Goal: Transaction & Acquisition: Purchase product/service

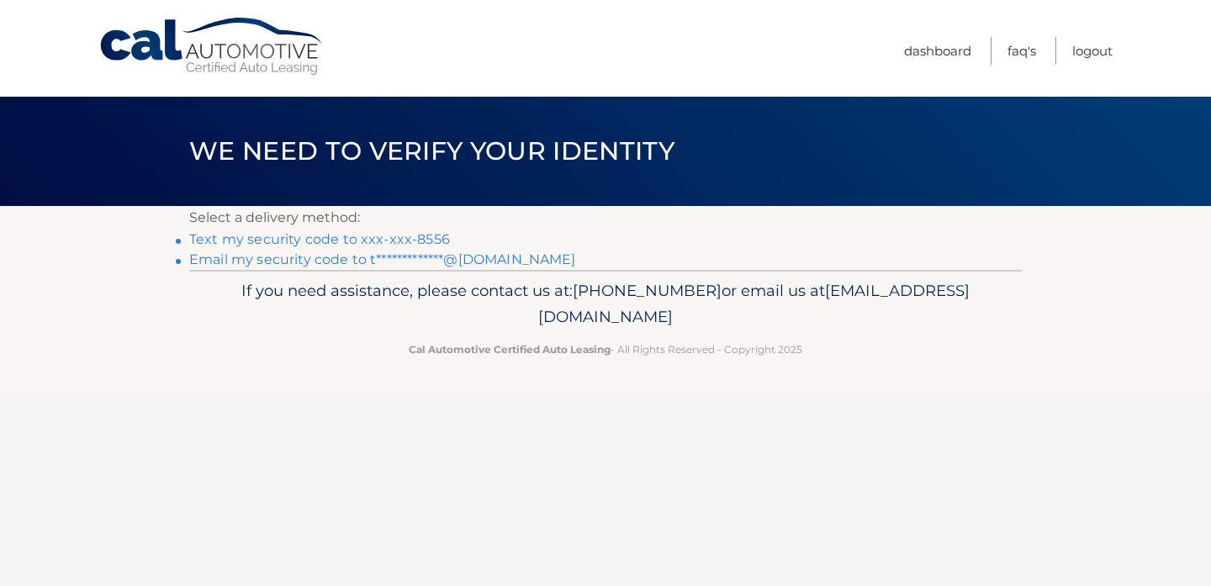
click at [347, 241] on link "Text my security code to xxx-xxx-8556" at bounding box center [319, 239] width 261 height 16
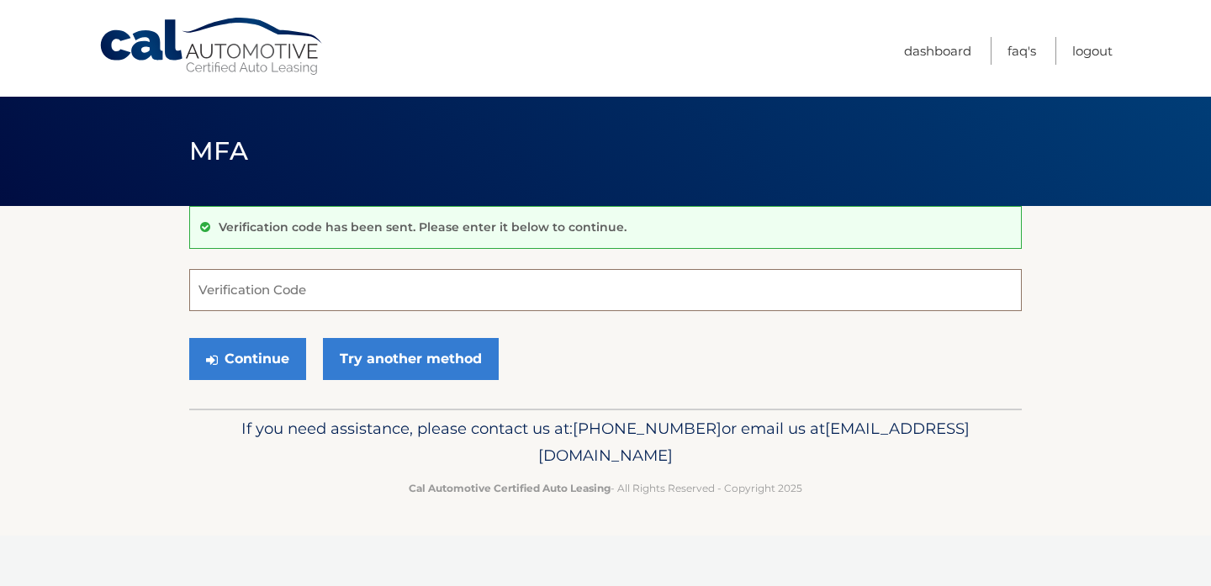
click at [236, 294] on input "Verification Code" at bounding box center [605, 290] width 833 height 42
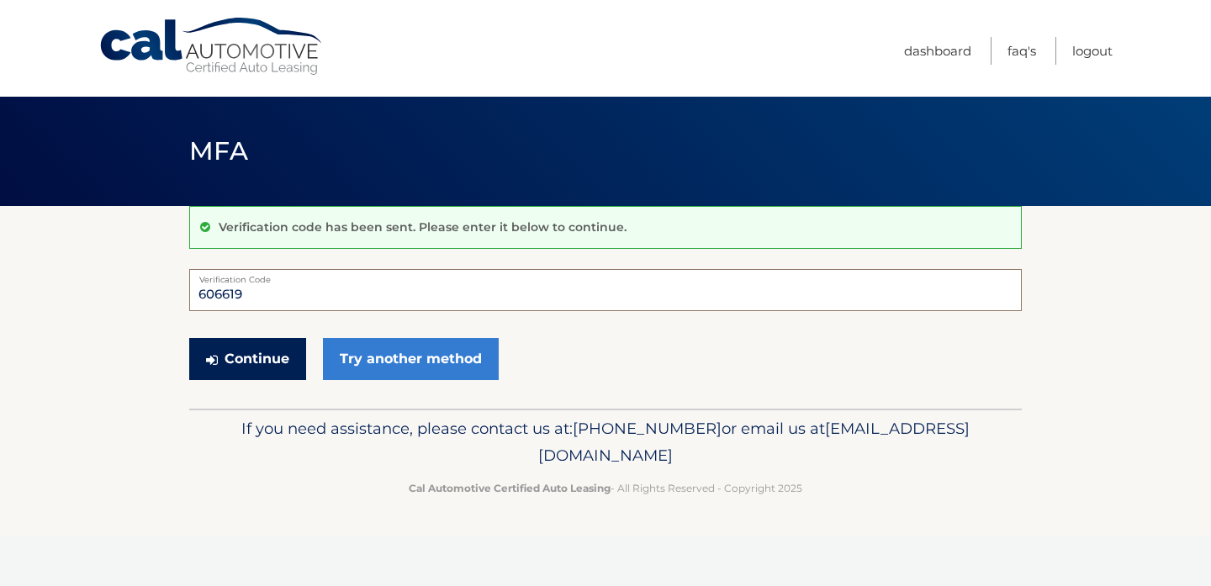
type input "606619"
click at [265, 351] on button "Continue" at bounding box center [247, 359] width 117 height 42
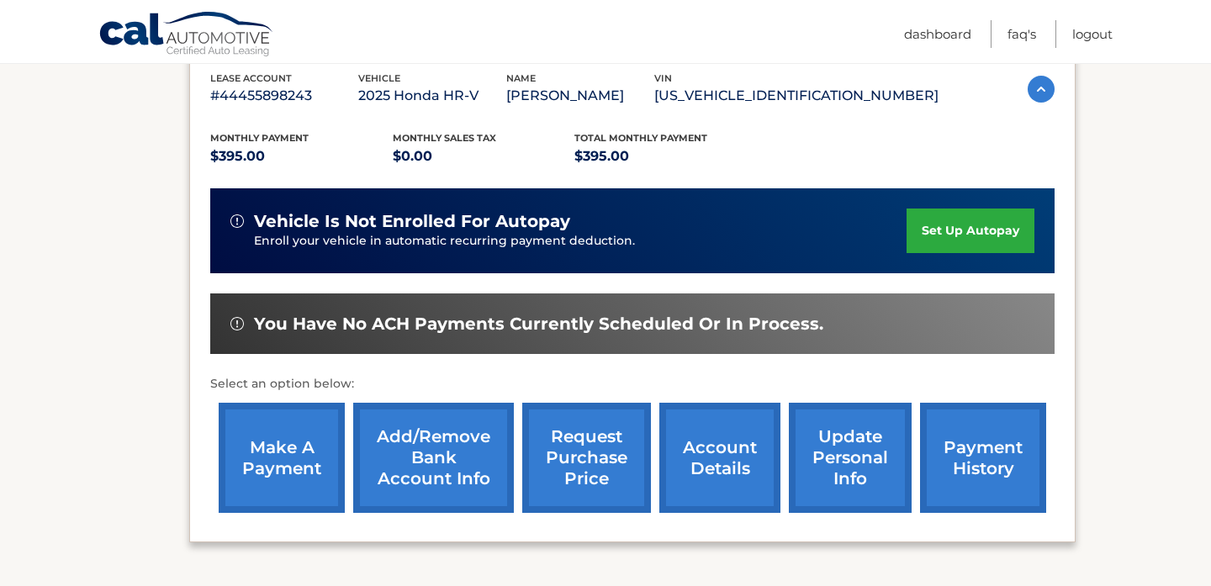
scroll to position [328, 0]
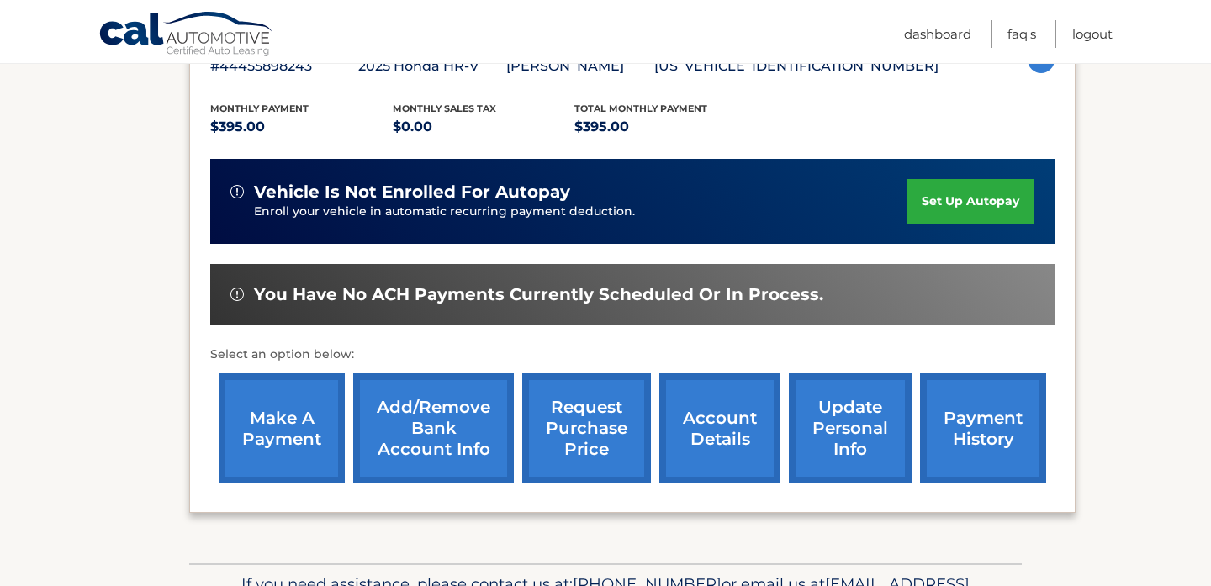
click at [277, 416] on link "make a payment" at bounding box center [282, 428] width 126 height 110
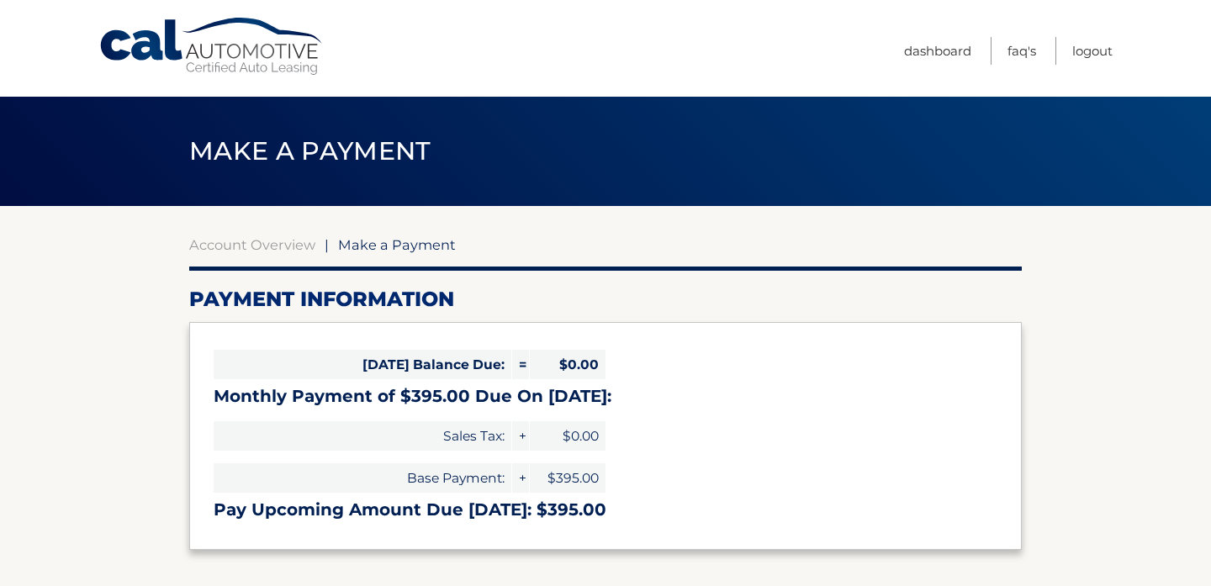
select select "Mjk2MmFiNTktYTczYS00Y2QwLWFjNzAtZTEyNjgwNGZmZTJm"
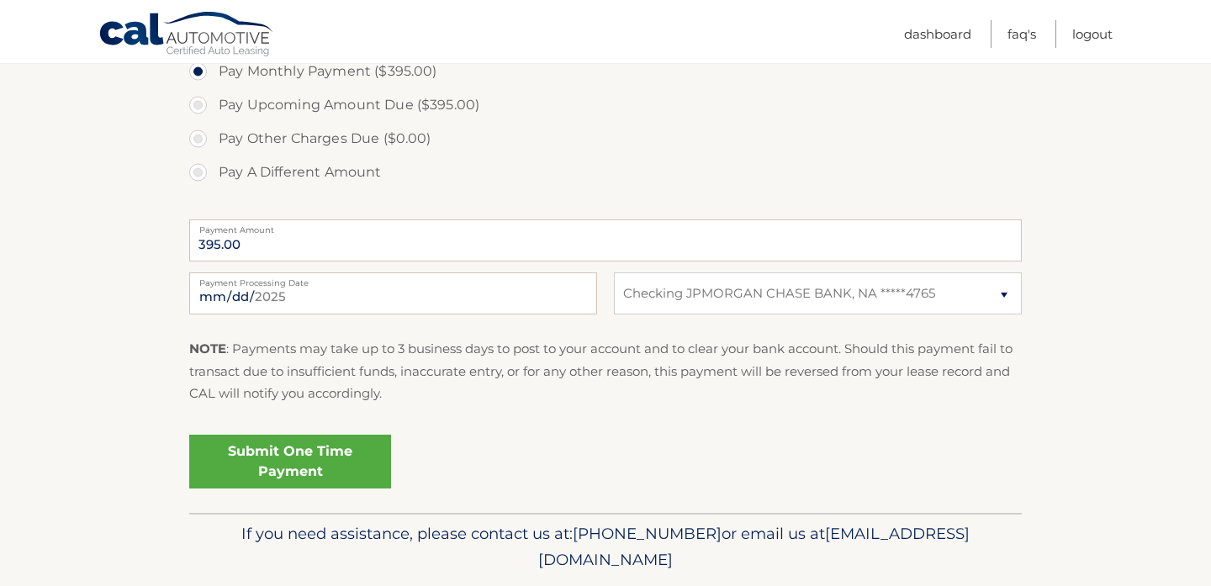
scroll to position [566, 0]
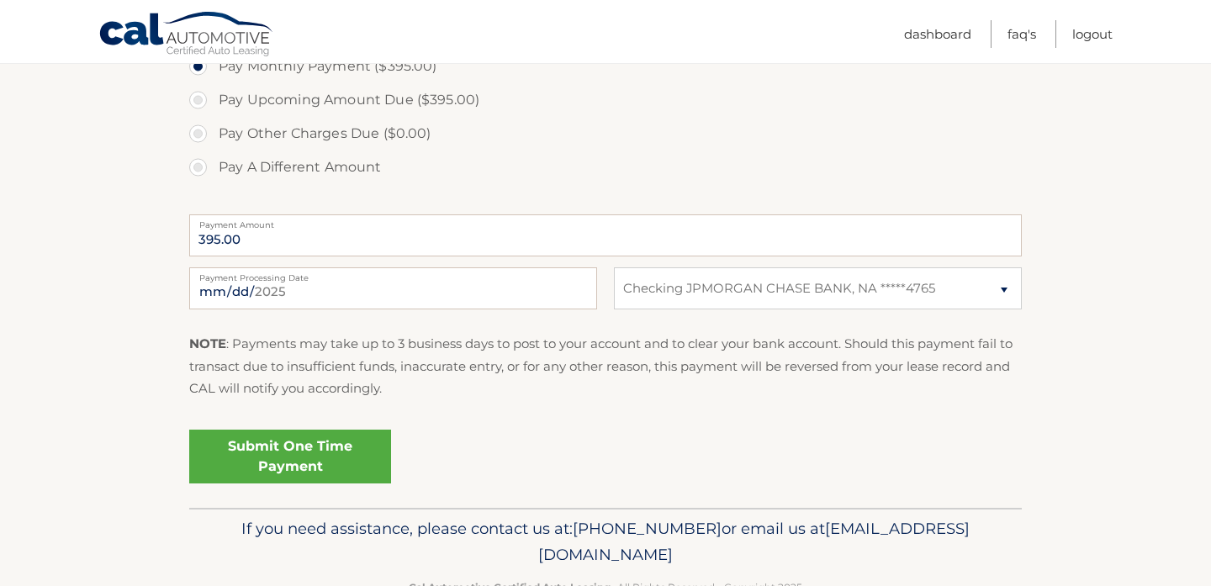
click at [276, 451] on link "Submit One Time Payment" at bounding box center [290, 457] width 202 height 54
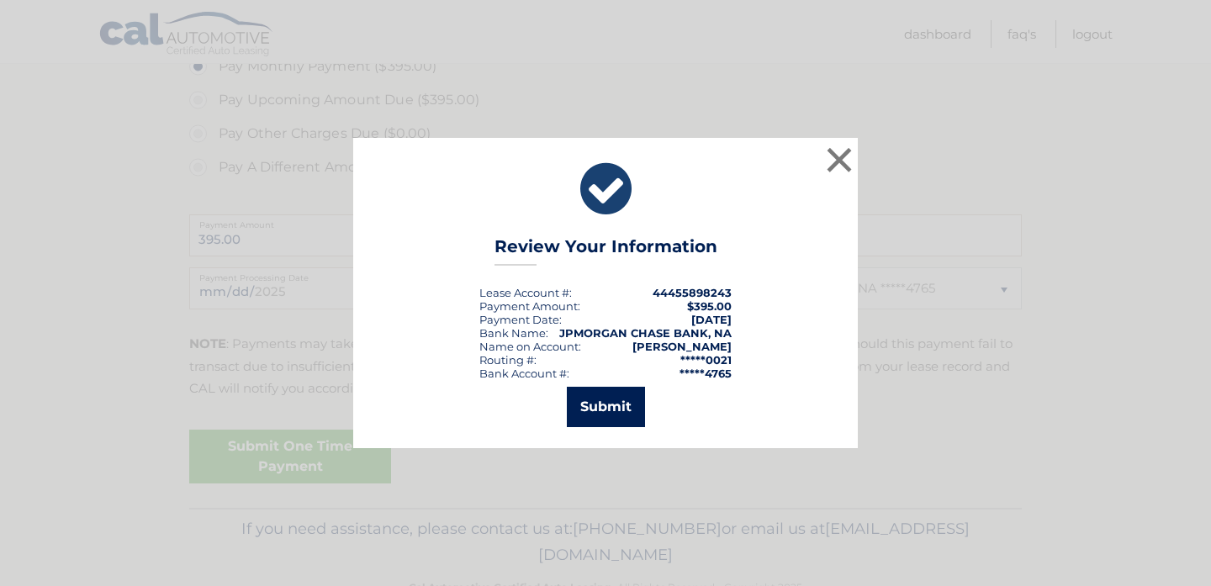
click at [620, 405] on button "Submit" at bounding box center [606, 407] width 78 height 40
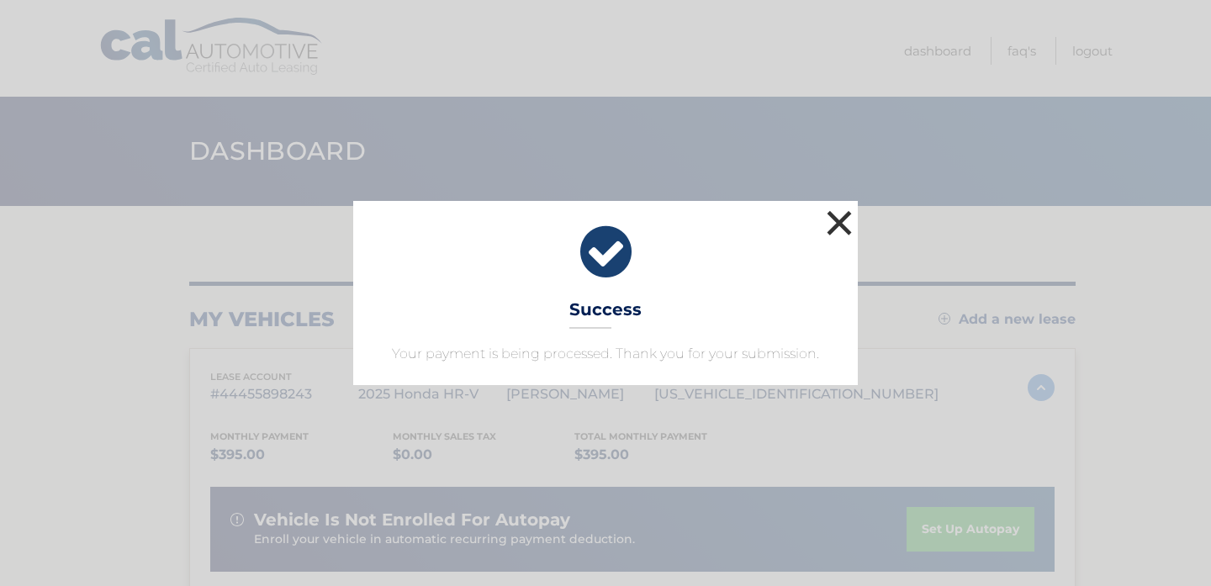
click at [840, 220] on button "×" at bounding box center [840, 223] width 34 height 34
